Goal: Find specific page/section: Find specific page/section

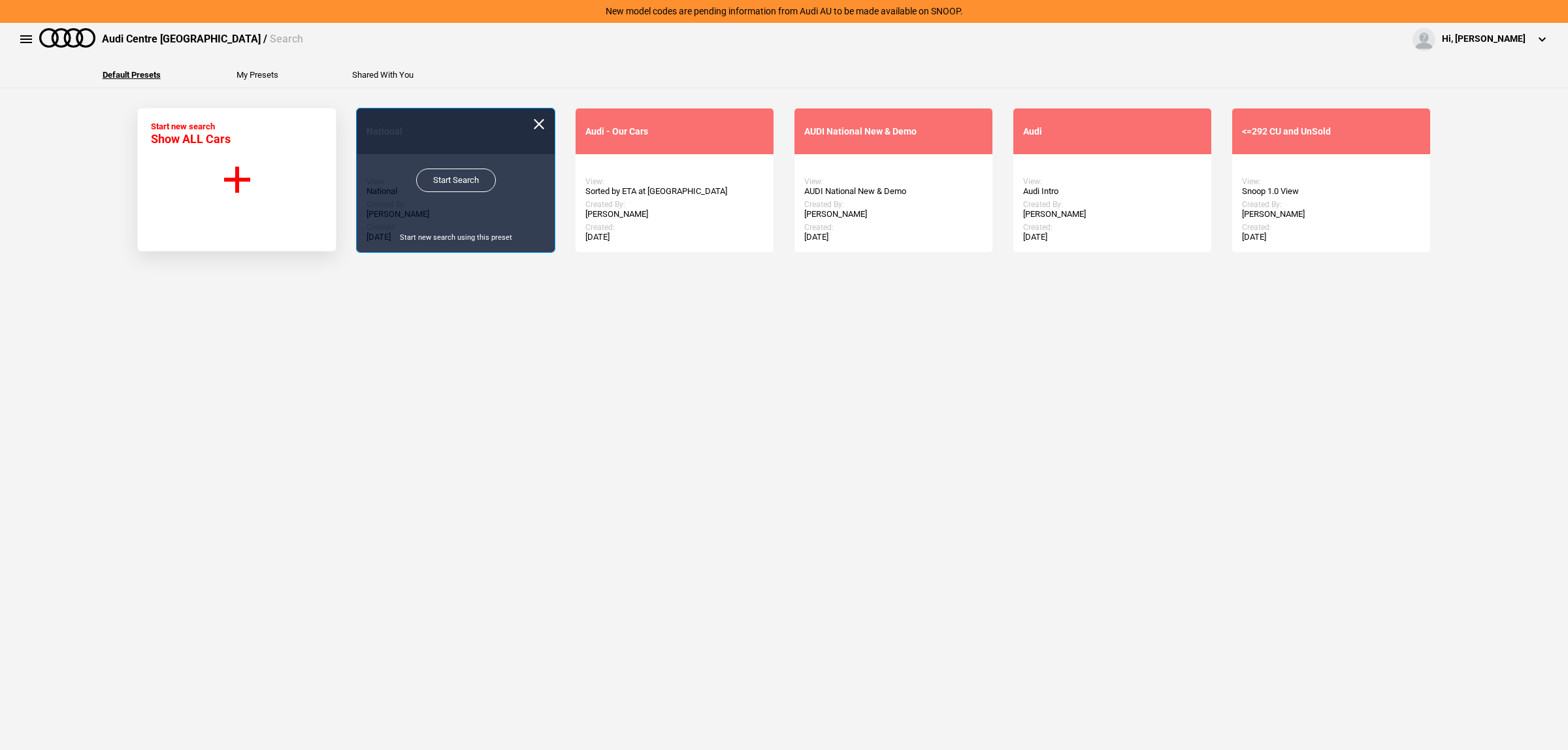
click at [483, 183] on link "Start Search" at bounding box center [456, 180] width 80 height 24
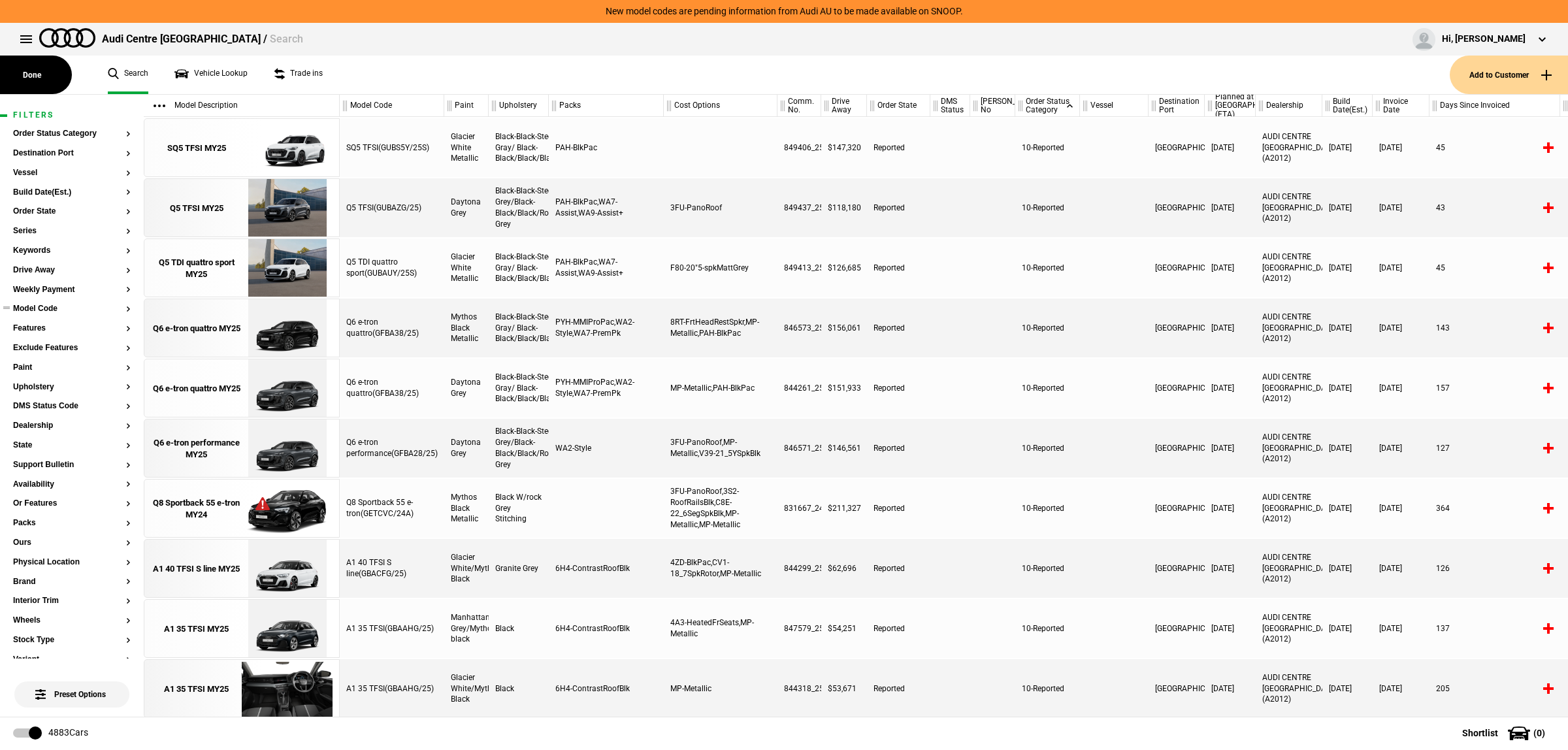
click at [54, 308] on button "Model Code" at bounding box center [72, 309] width 118 height 9
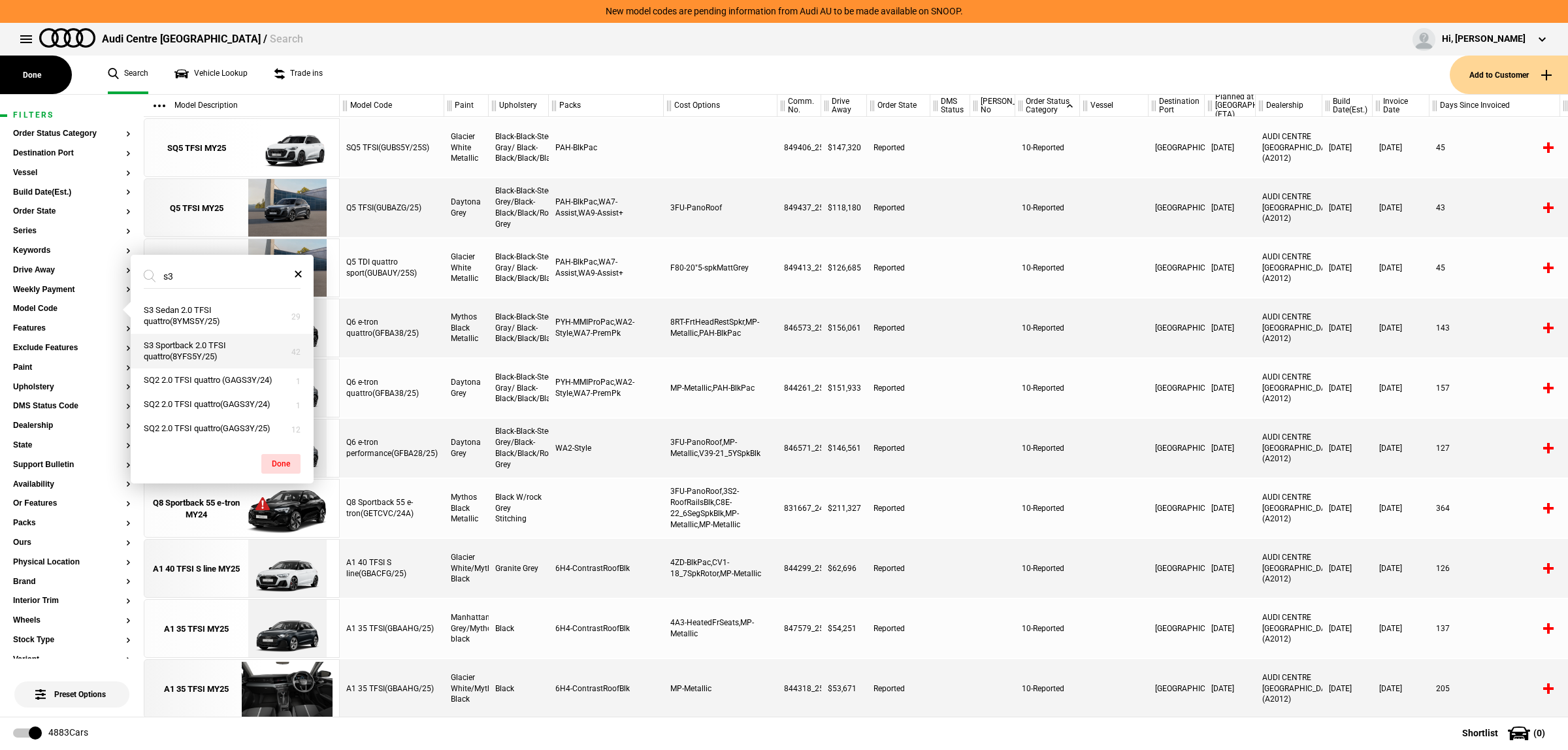
type input "s3"
click at [234, 358] on button "S3 Sportback 2.0 TFSI quattro(8YFS5Y/25)" at bounding box center [222, 352] width 183 height 35
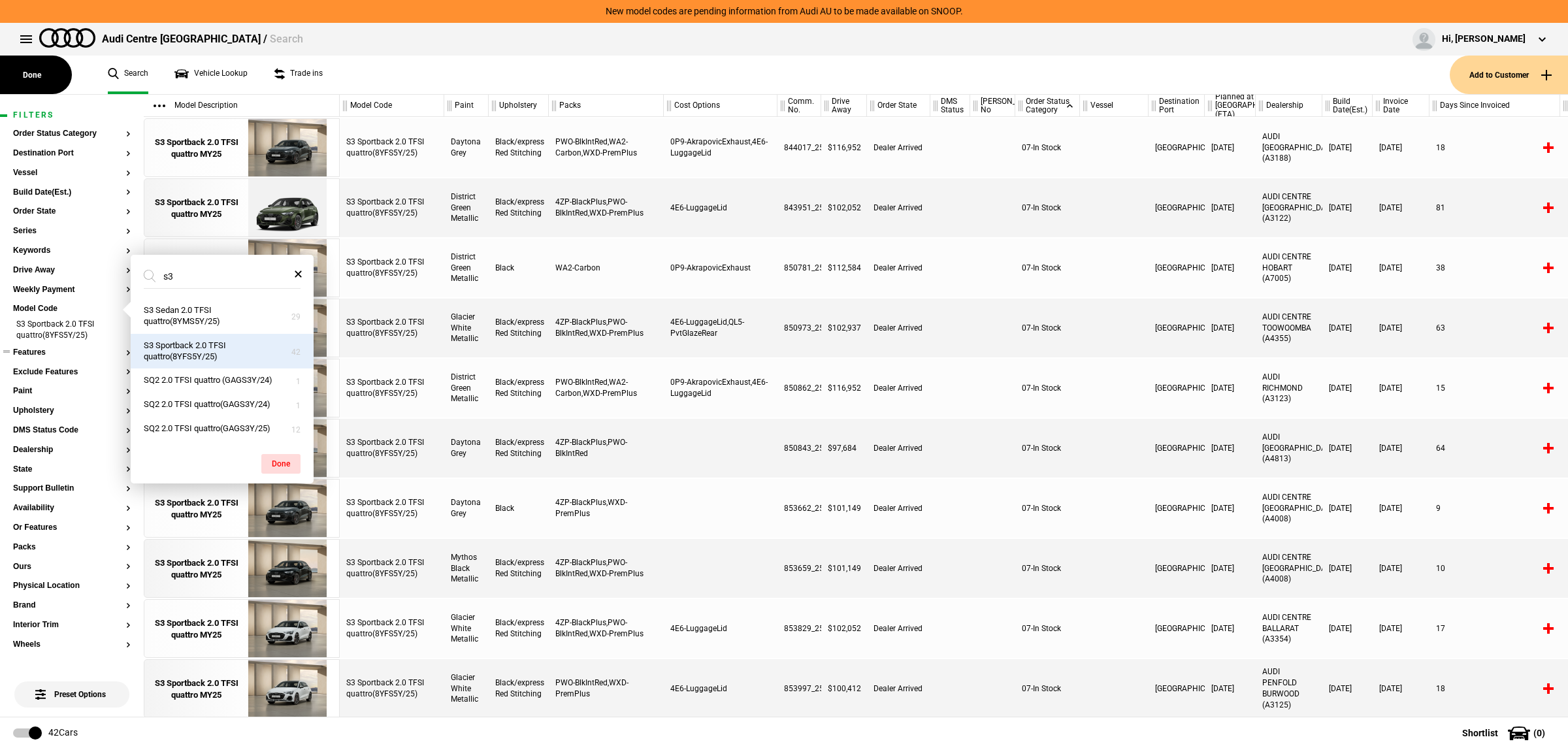
click at [58, 356] on button "Features" at bounding box center [72, 352] width 118 height 9
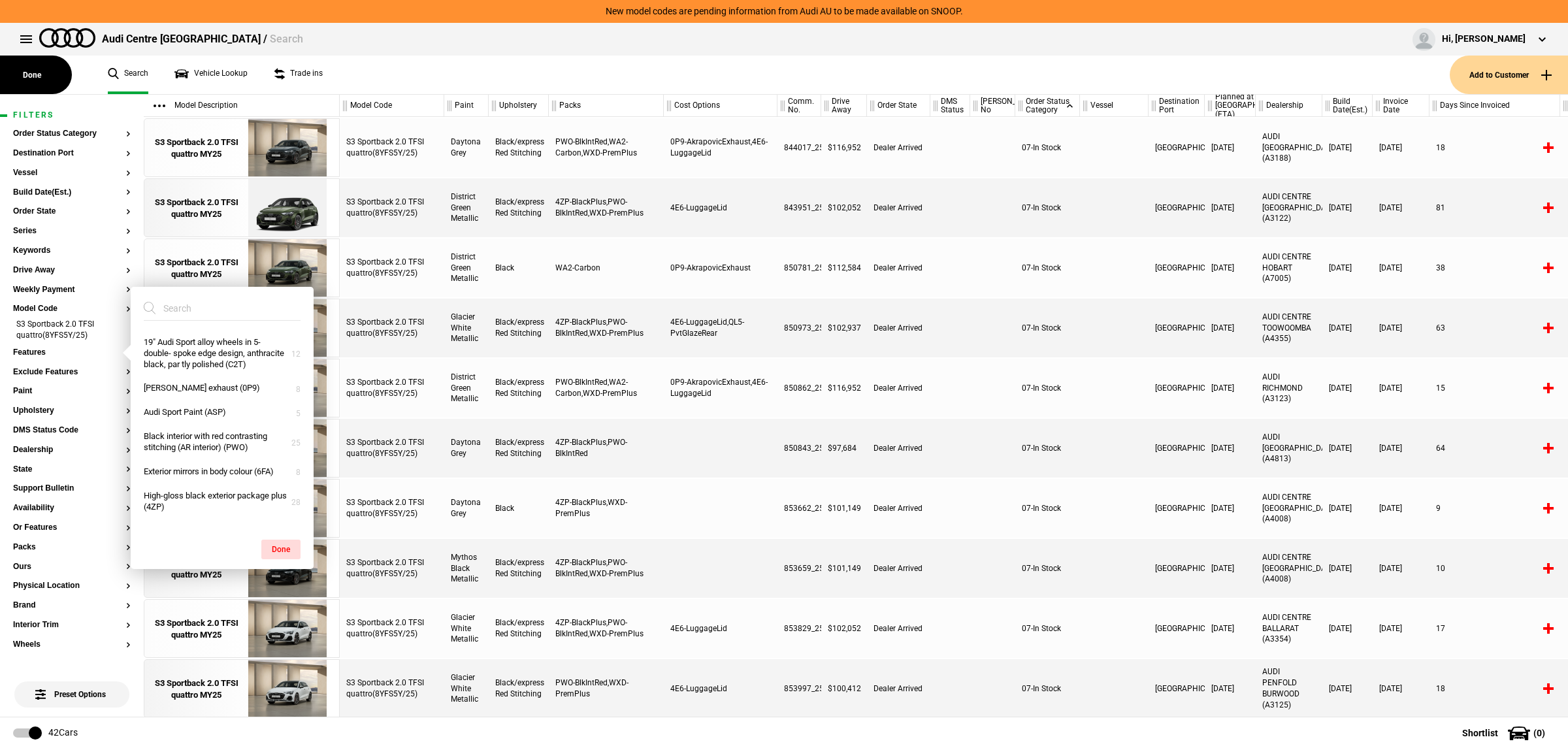
click at [181, 315] on input "search" at bounding box center [213, 308] width 141 height 24
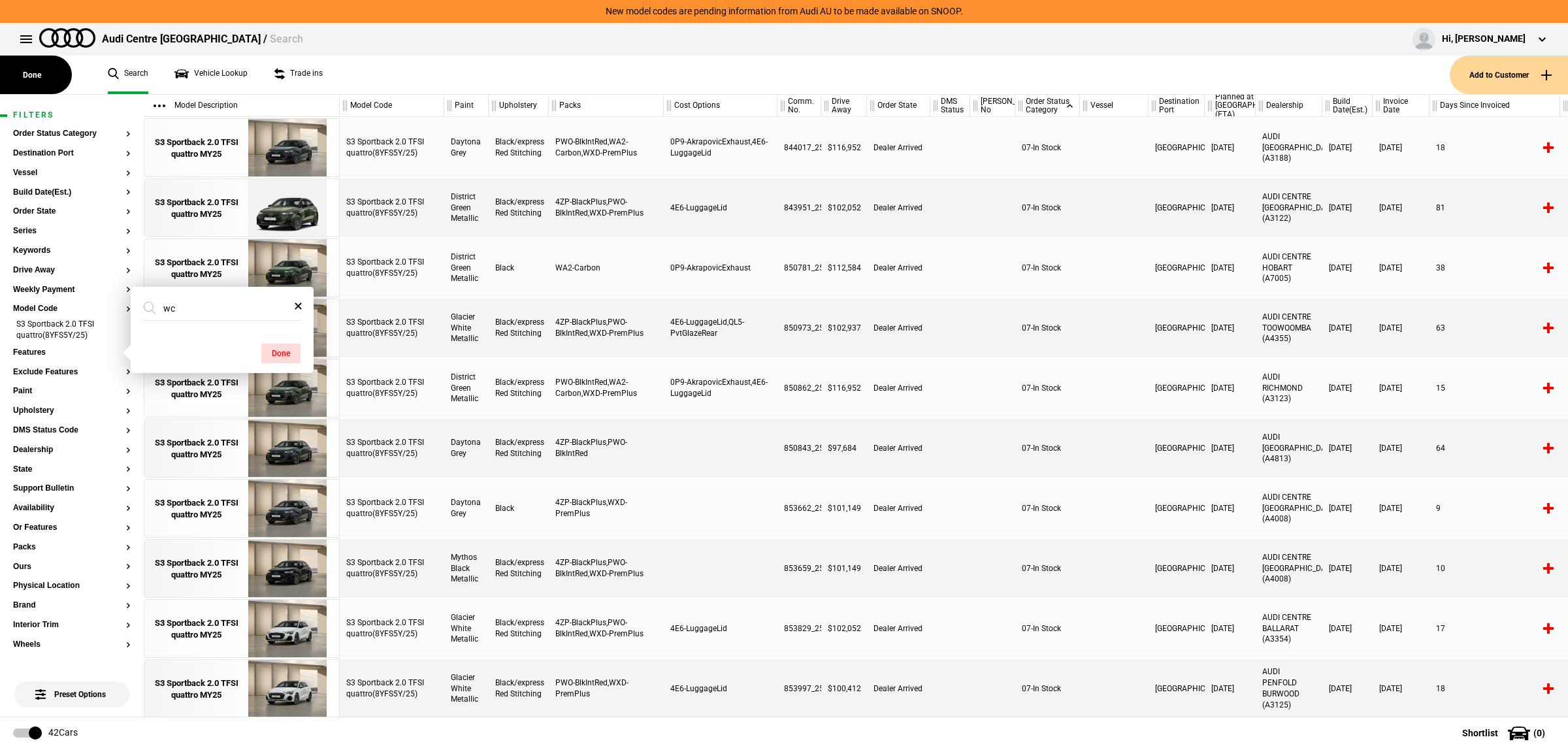
type input "w"
type input "wxd"
click at [193, 345] on button "Style package with 18" Audi Sport alloy wheels in 7-spoke rotor style (WXD)" at bounding box center [222, 348] width 183 height 35
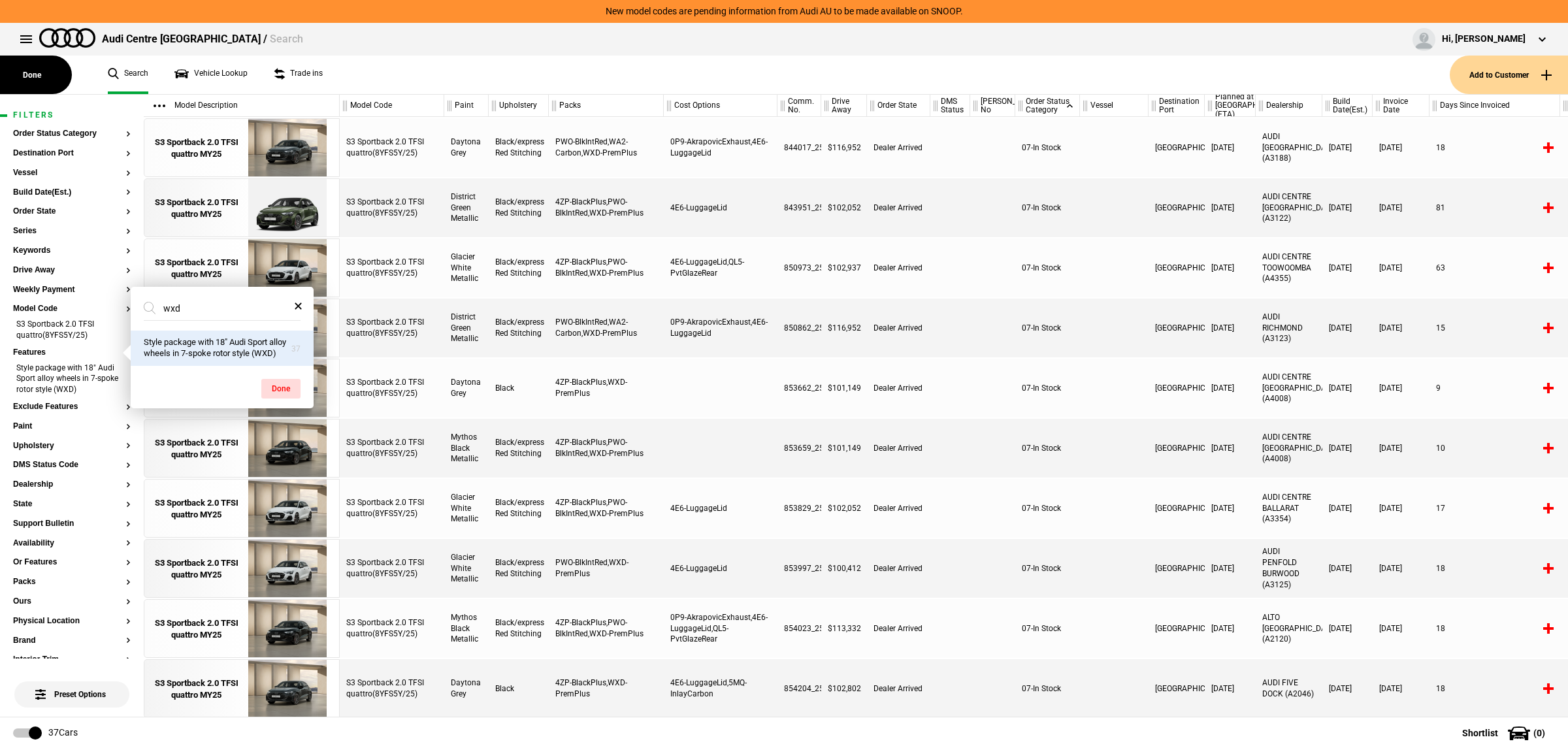
click at [1101, 442] on div at bounding box center [1114, 448] width 68 height 58
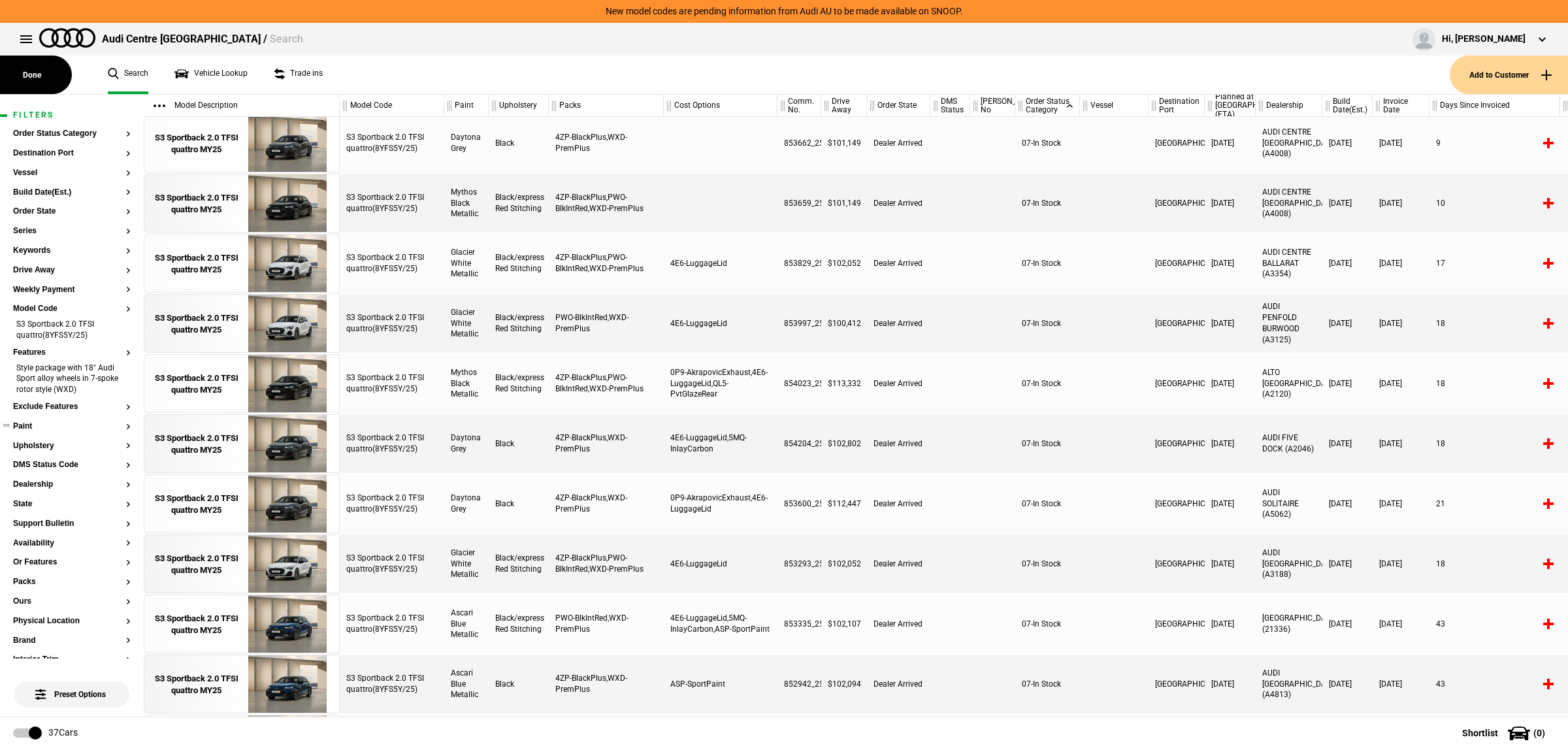
click at [33, 425] on button "Paint" at bounding box center [72, 427] width 118 height 9
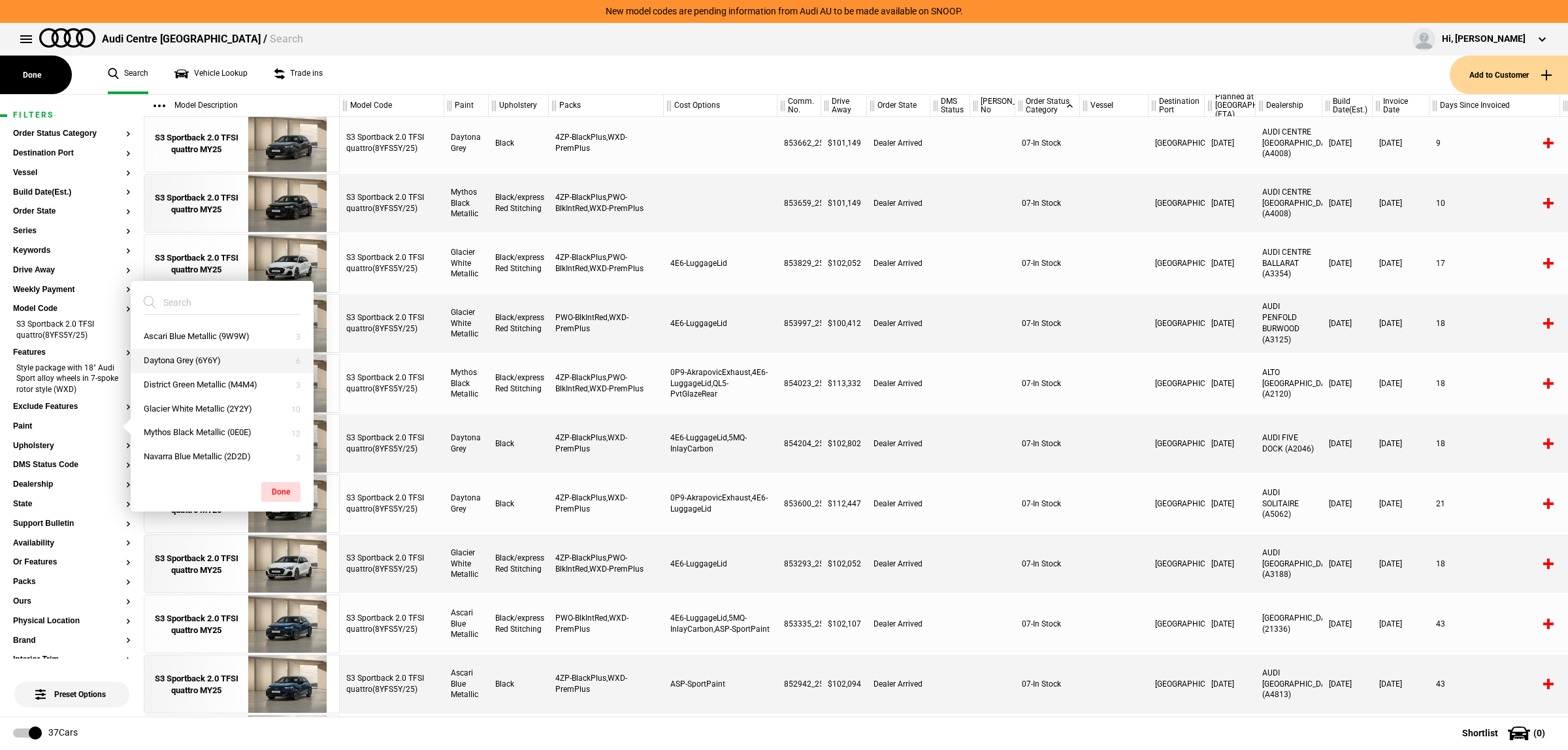
click at [174, 364] on button "Daytona Grey (6Y6Y)" at bounding box center [222, 360] width 183 height 24
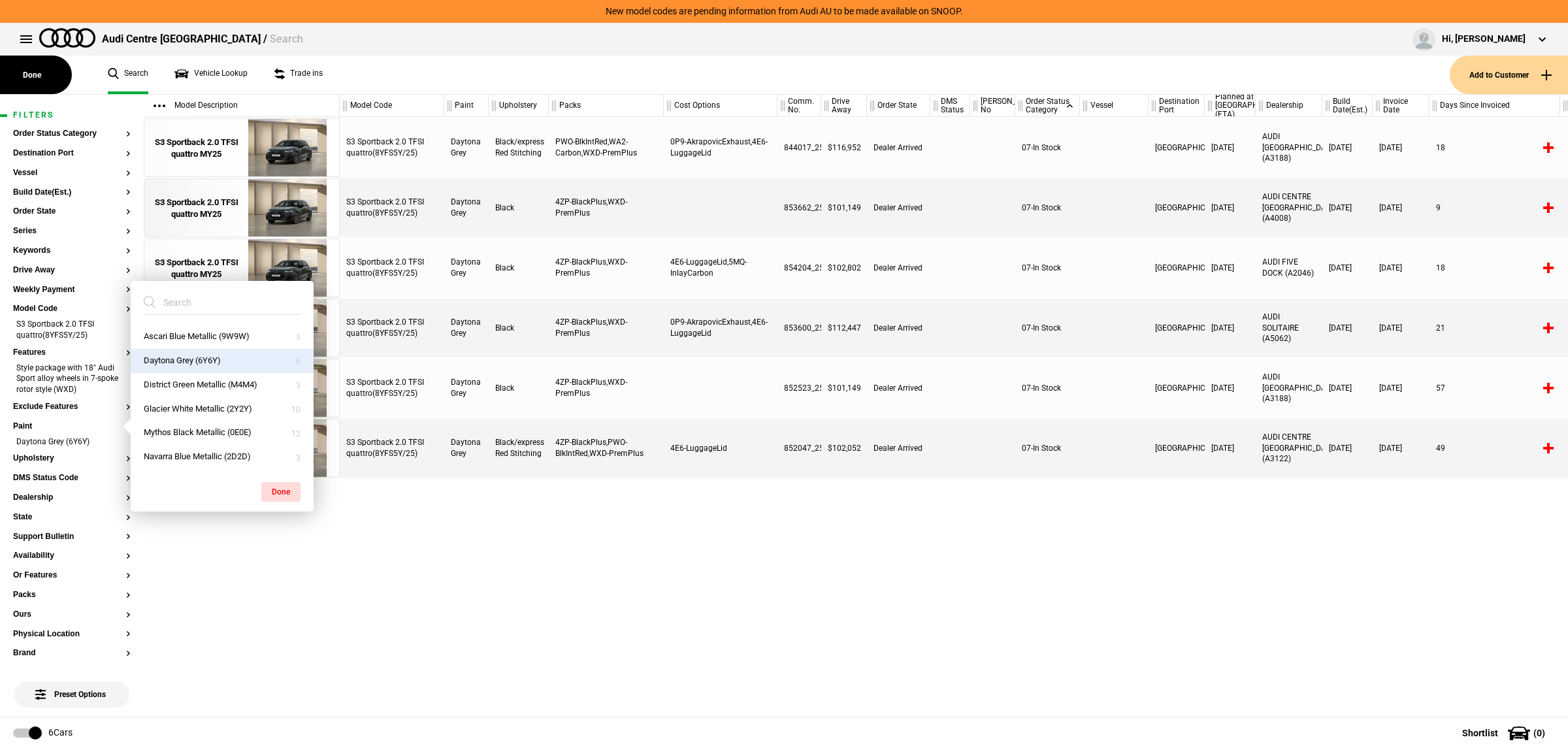
click at [1061, 543] on div "S3 Sportback 2.0 TFSI quattro(8YFS5Y/25) Daytona Grey Black/express Red Stitchi…" at bounding box center [954, 416] width 1228 height 599
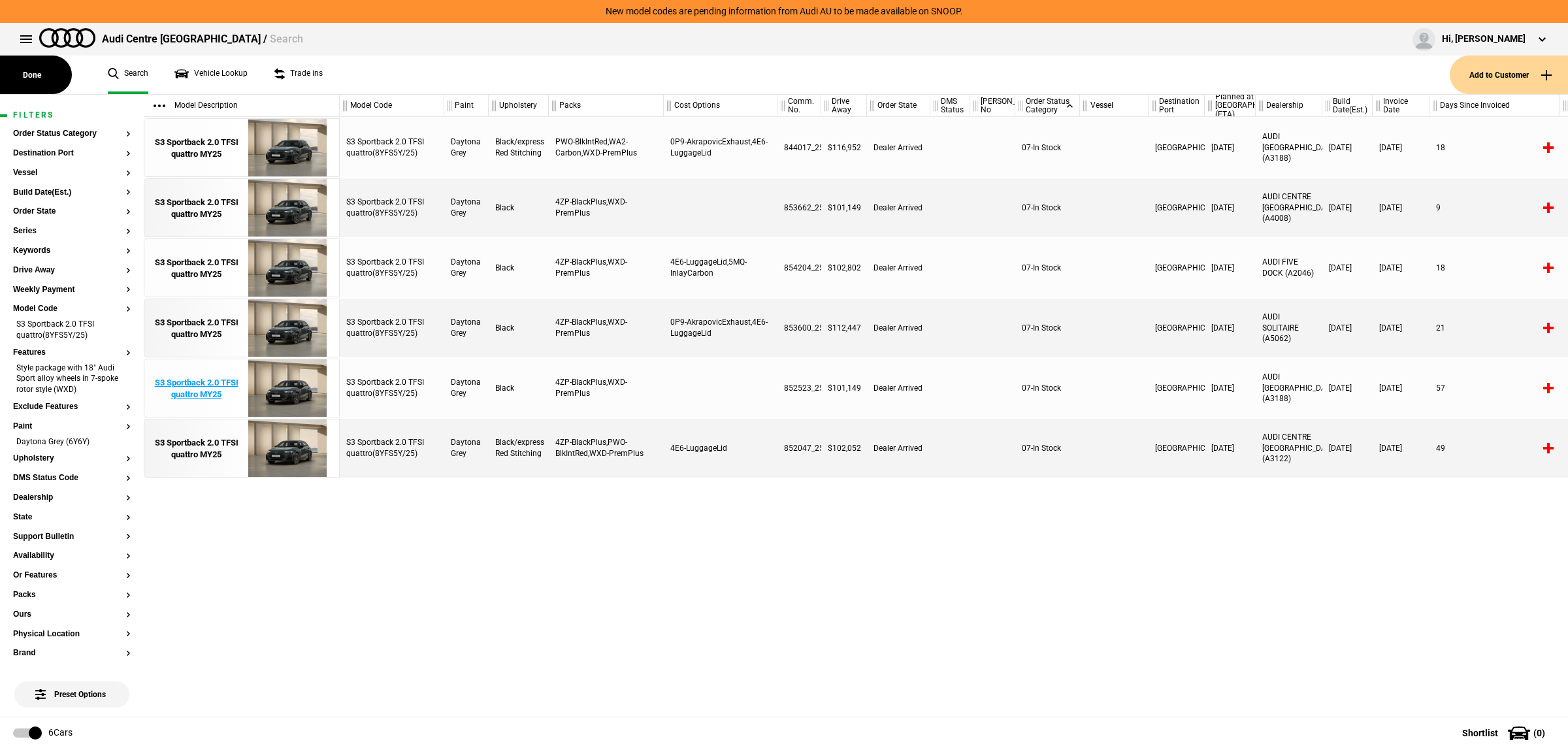
click at [304, 387] on img at bounding box center [287, 389] width 91 height 58
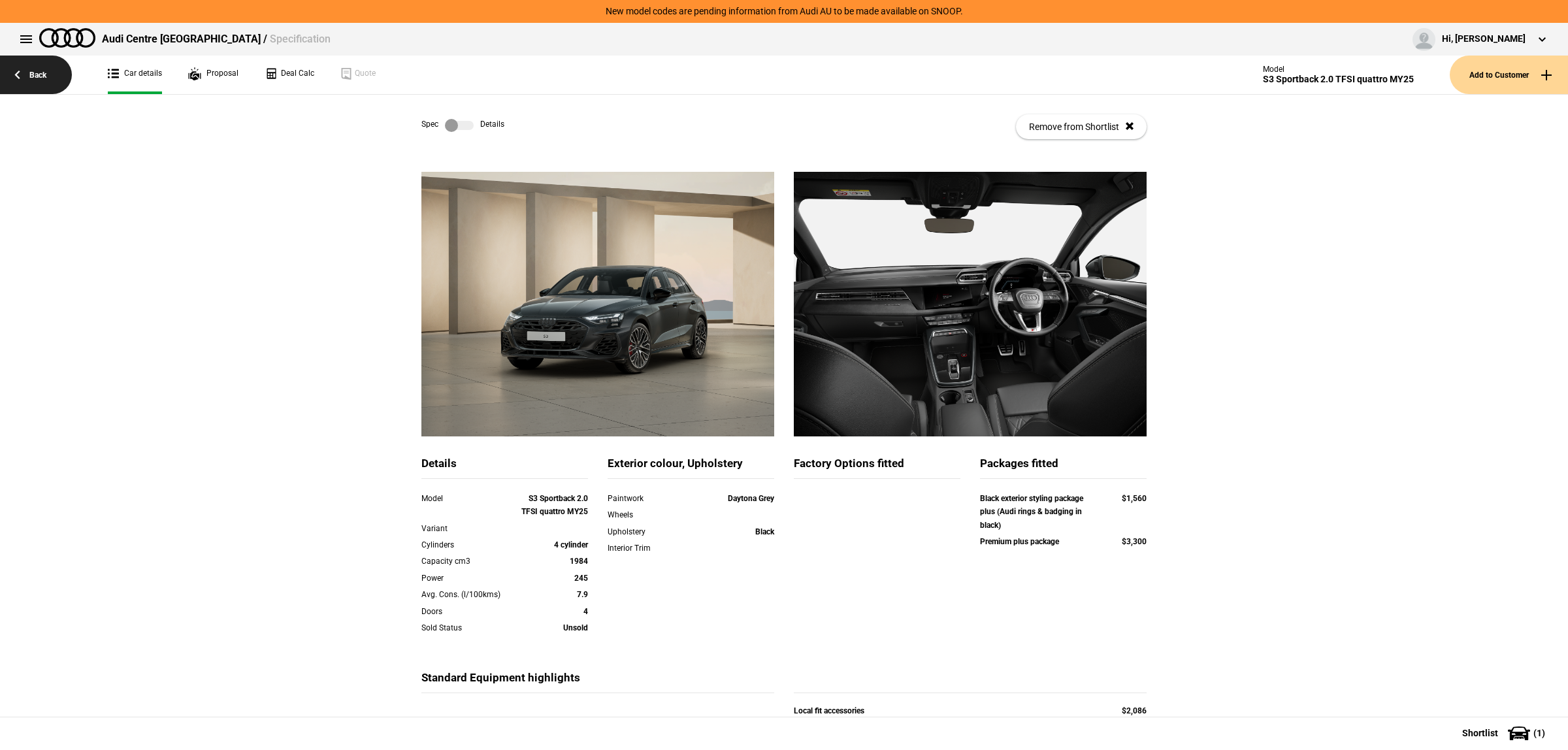
click at [50, 73] on link "Back" at bounding box center [35, 75] width 72 height 39
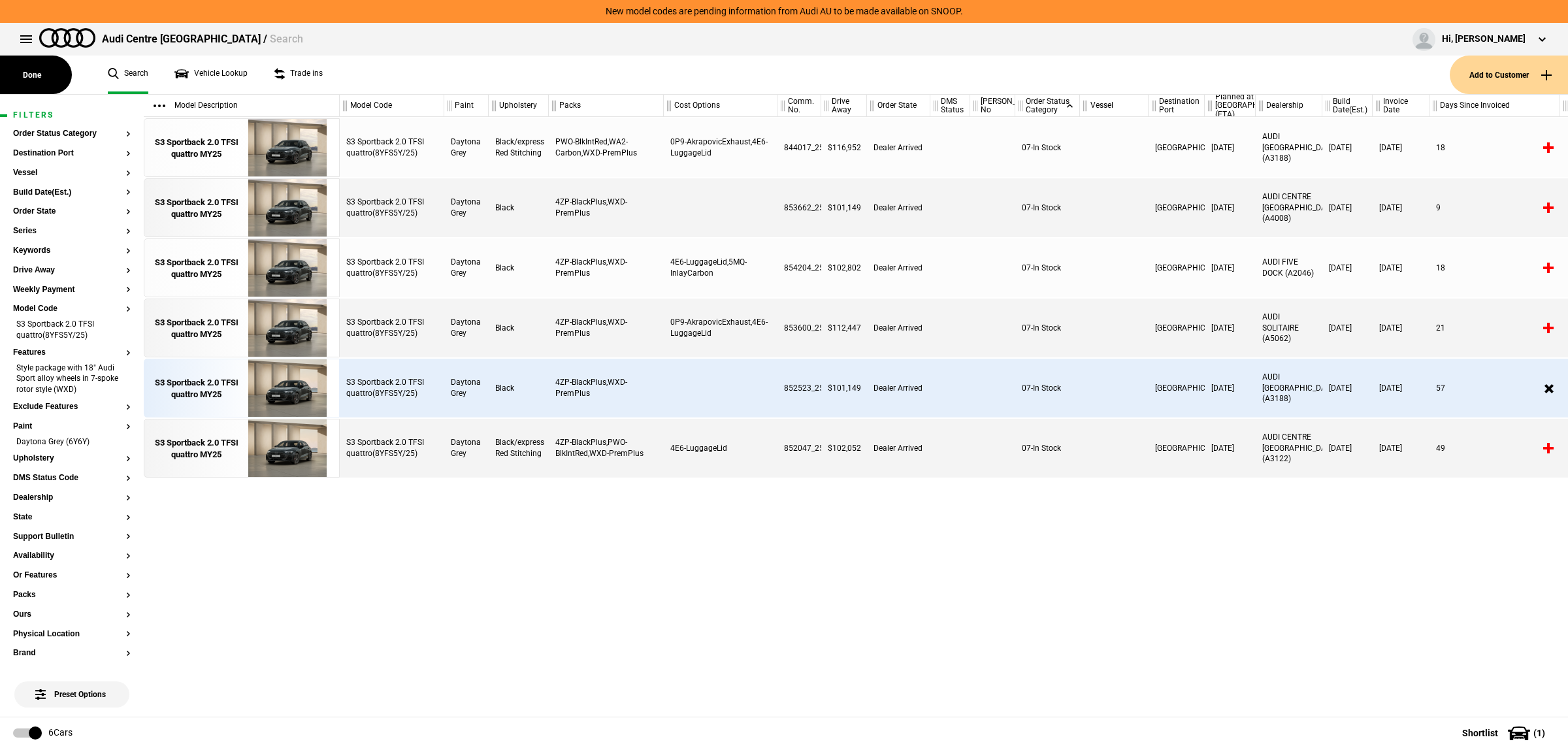
drag, startPoint x: 772, startPoint y: 389, endPoint x: 784, endPoint y: 390, distance: 12.0
click at [784, 390] on div "S3 Sportback 2.0 TFSI quattro(8YFS5Y/25) Daytona Grey Black 4ZP-BlackPlus,WXD-P…" at bounding box center [954, 388] width 1228 height 58
click at [804, 389] on div "852523_25" at bounding box center [799, 388] width 43 height 58
copy div "852523_25"
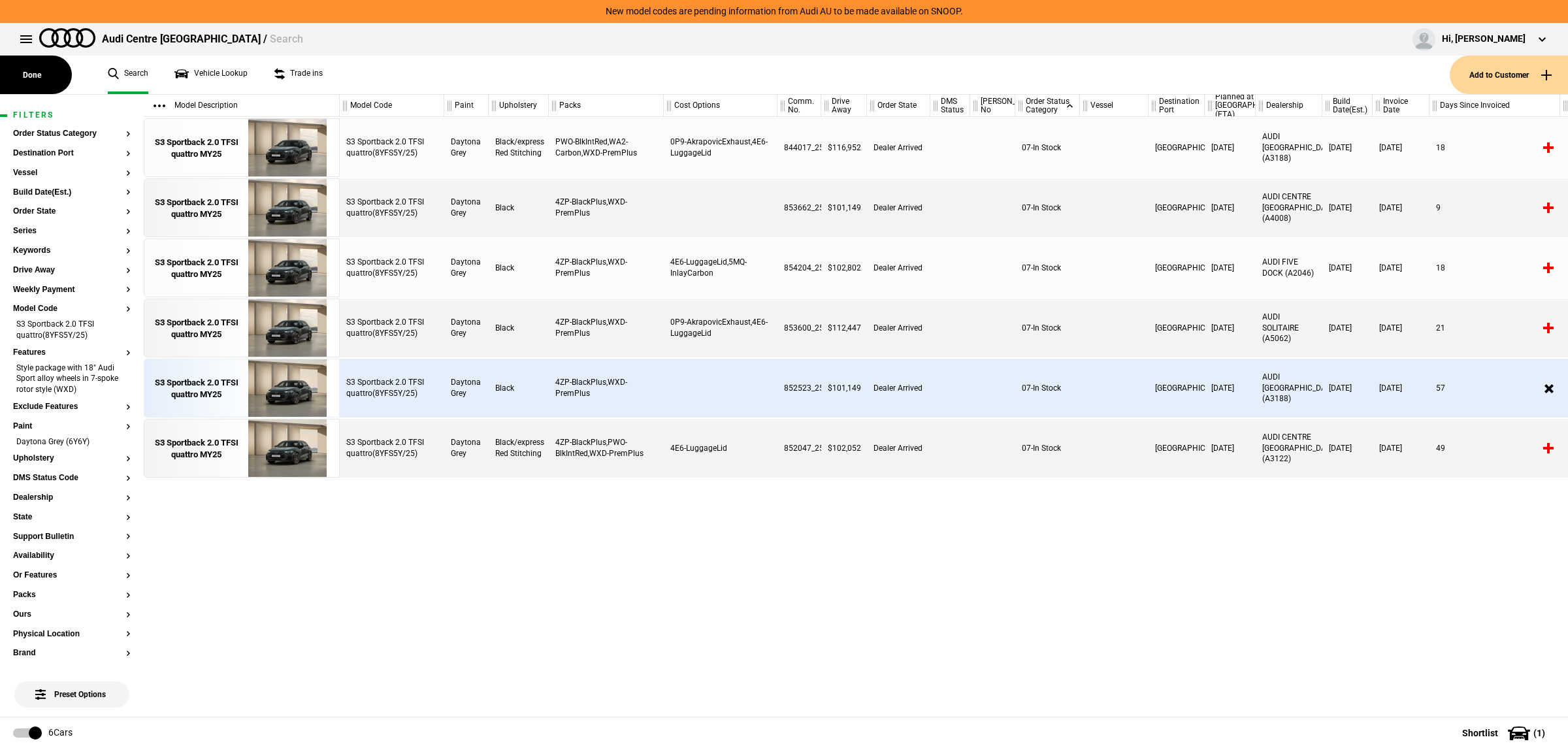
click at [1014, 544] on div "S3 Sportback 2.0 TFSI quattro(8YFS5Y/25) Daytona Grey Black/express Red Stitchi…" at bounding box center [954, 416] width 1228 height 599
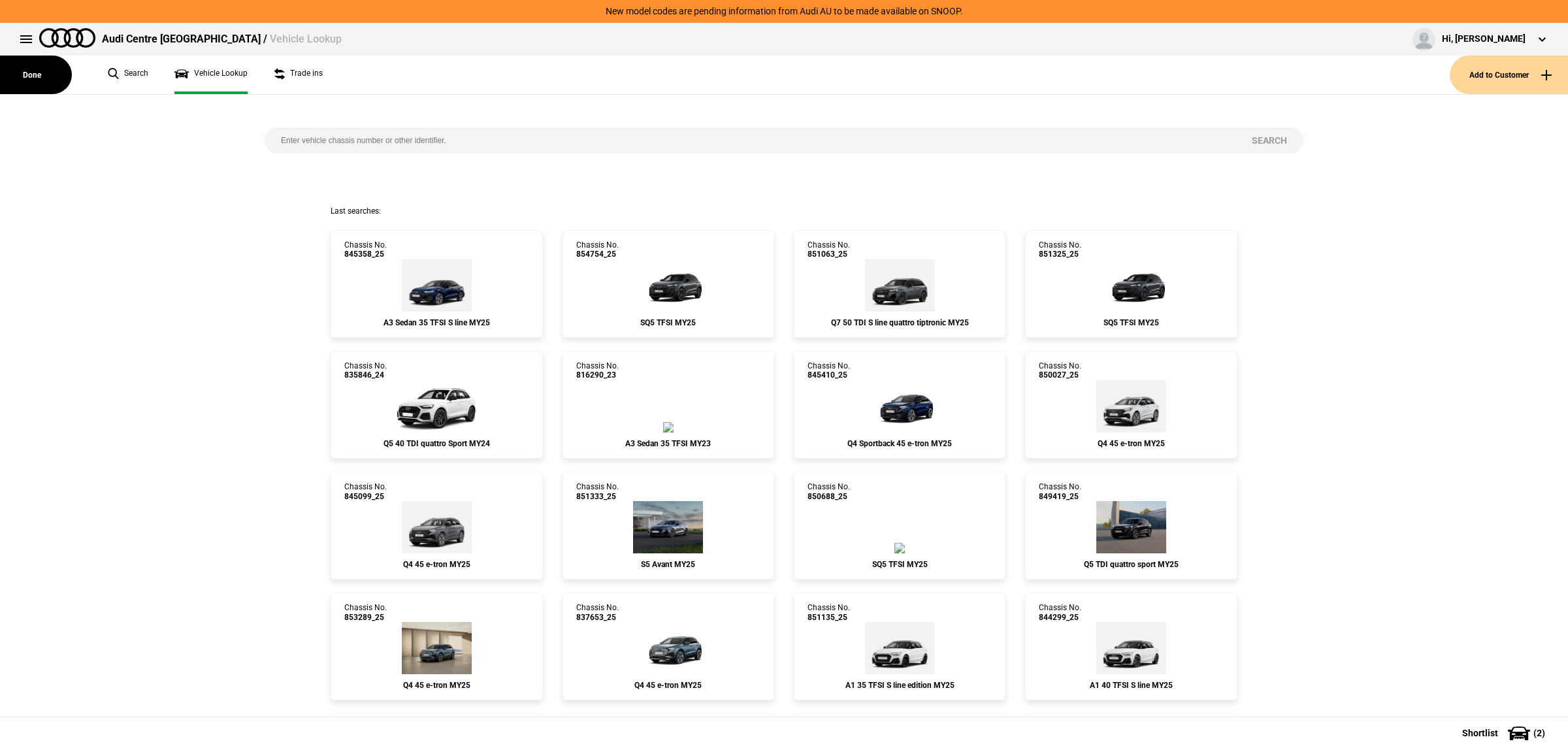
click at [375, 138] on input "search" at bounding box center [750, 141] width 971 height 27
paste input "851498"
type input "851498"
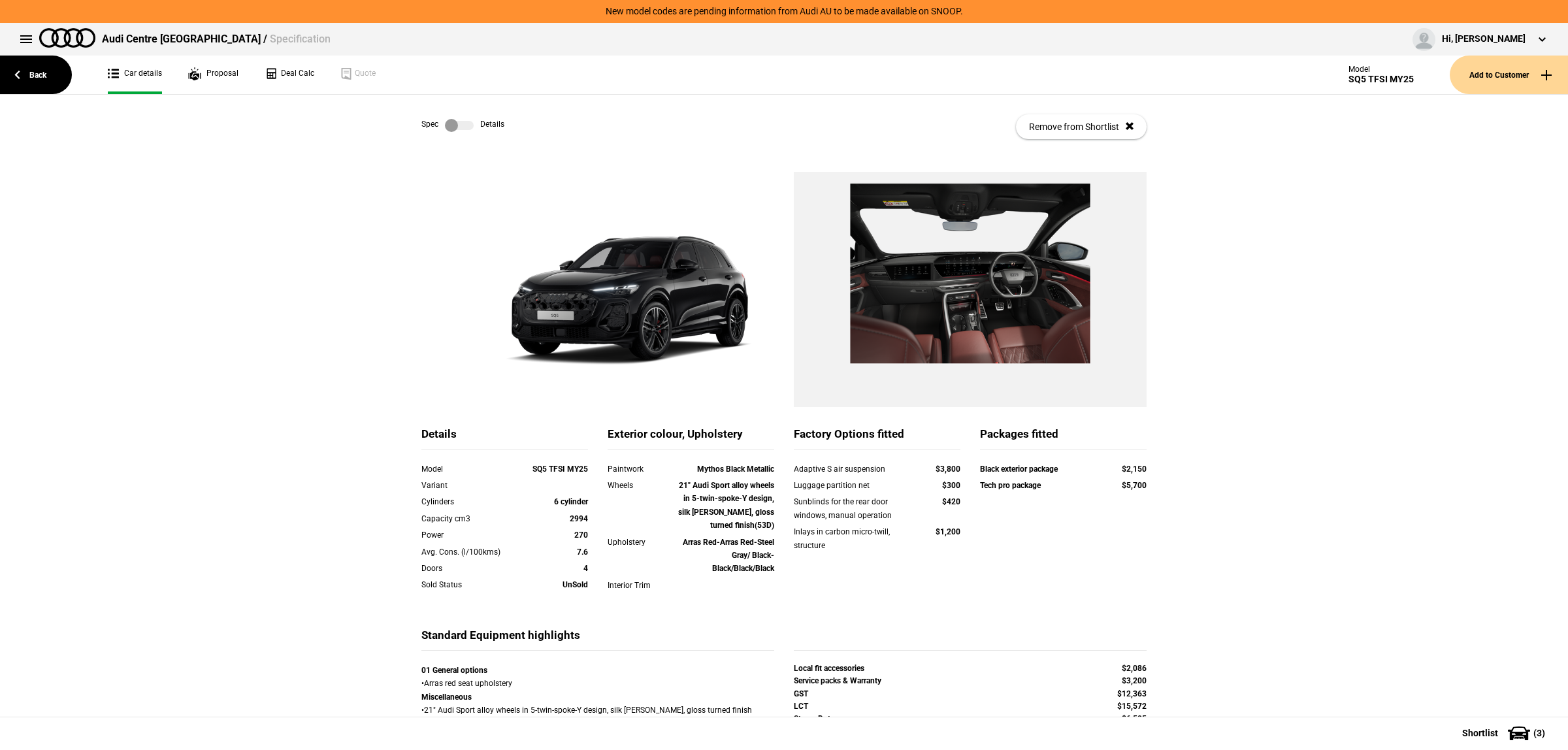
click at [458, 126] on label at bounding box center [460, 125] width 28 height 13
